Goal: Browse casually: Explore the website without a specific task or goal

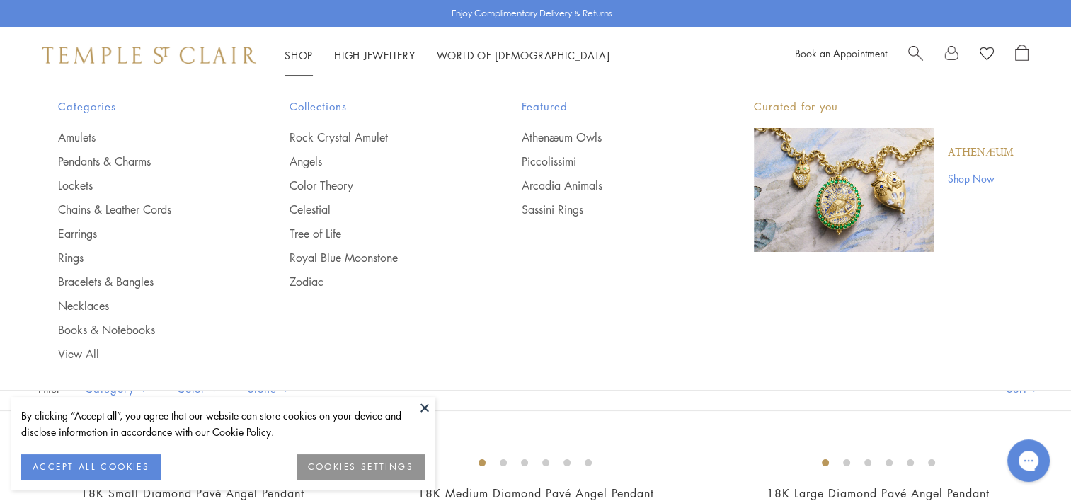
click at [288, 57] on link "Shop Shop" at bounding box center [299, 55] width 28 height 14
click at [85, 355] on link "View All" at bounding box center [146, 354] width 176 height 16
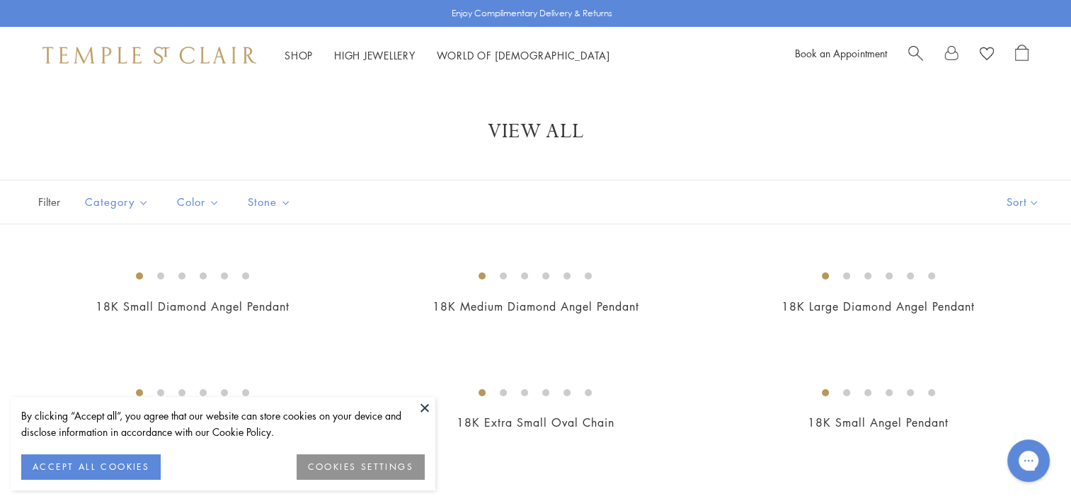
click at [104, 467] on button "ACCEPT ALL COOKIES" at bounding box center [90, 466] width 139 height 25
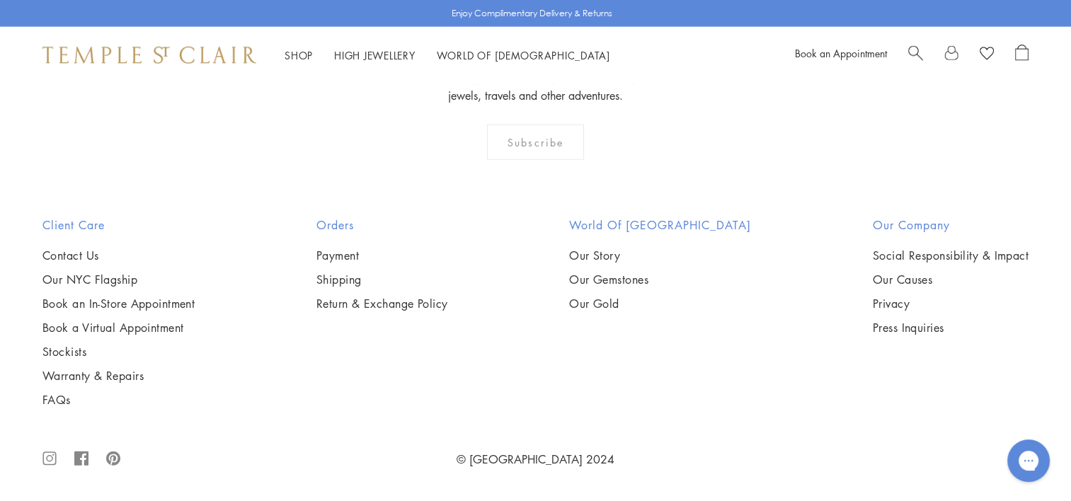
scroll to position [10972, 0]
